Goal: Check status: Check status

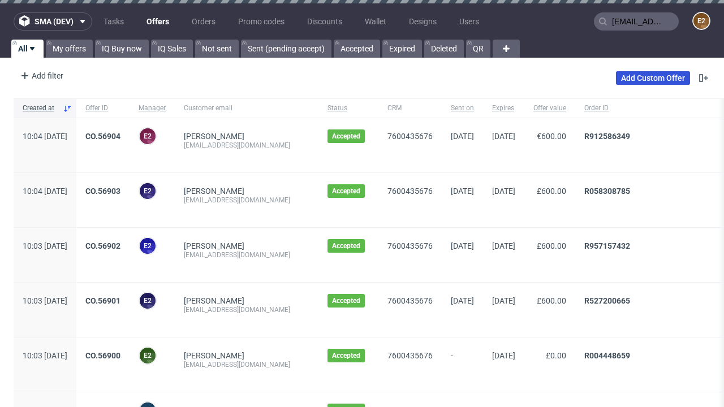
type input "[EMAIL_ADDRESS][DOMAIN_NAME]"
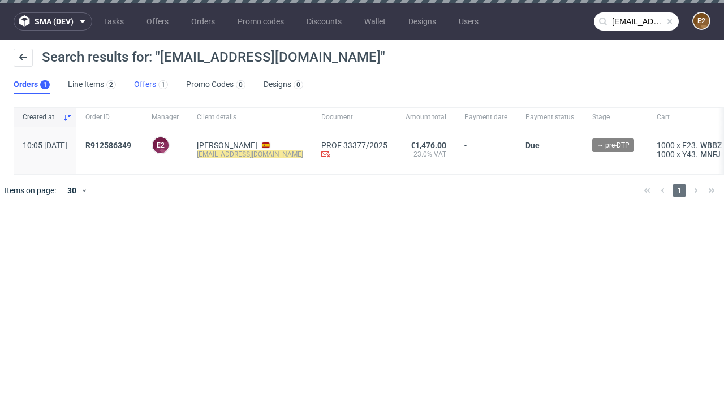
click at [151, 85] on link "Offers 1" at bounding box center [151, 85] width 34 height 18
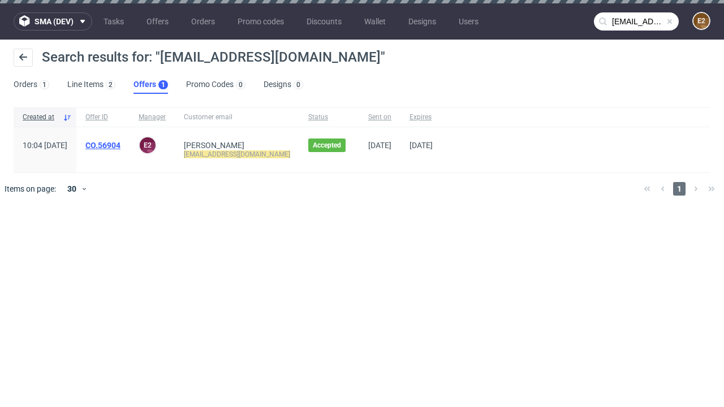
click at [120, 145] on link "CO.56904" at bounding box center [102, 145] width 35 height 9
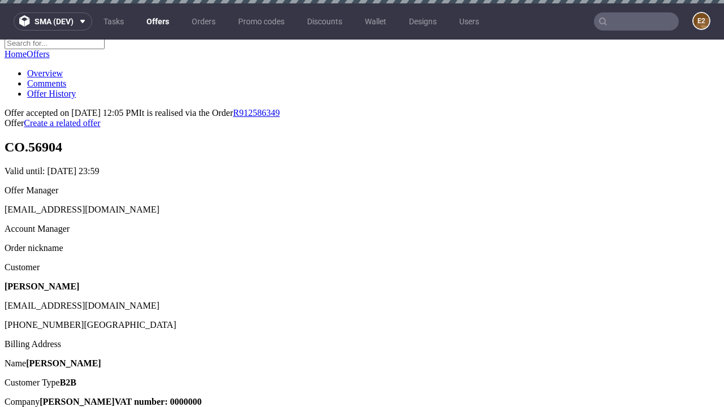
scroll to position [3, 0]
